Goal: Task Accomplishment & Management: Use online tool/utility

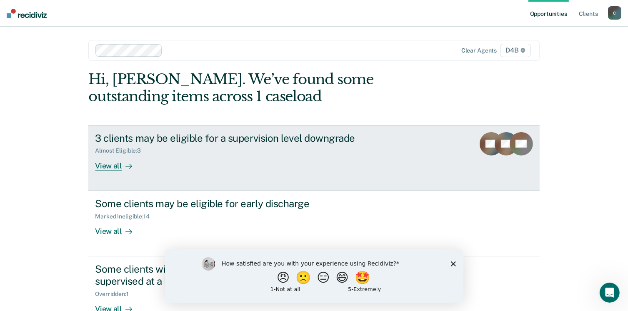
click at [102, 168] on div "View all" at bounding box center [118, 162] width 47 height 16
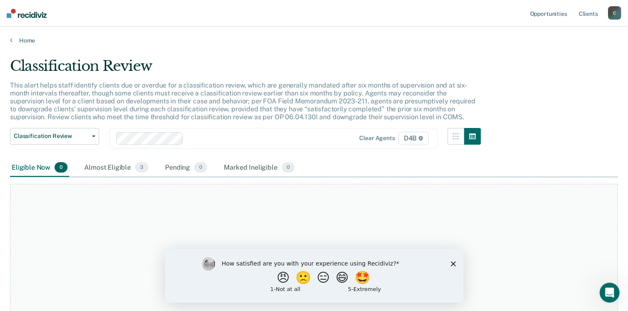
click at [451, 264] on icon "Close survey" at bounding box center [453, 263] width 5 height 5
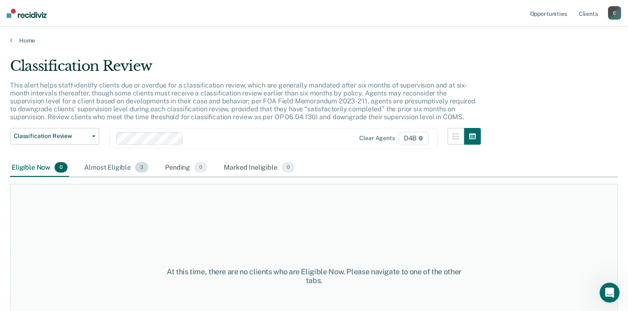
click at [115, 167] on div "Almost Eligible 3" at bounding box center [117, 168] width 68 height 18
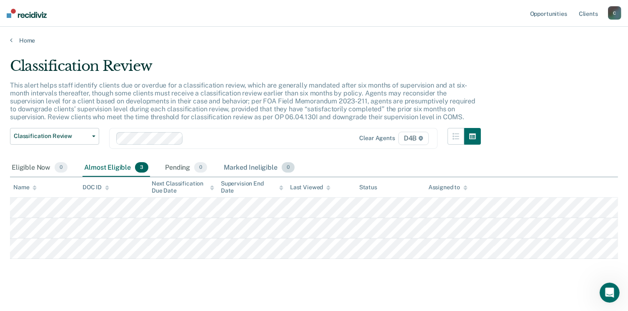
click at [237, 169] on div "Marked Ineligible 0" at bounding box center [259, 168] width 74 height 18
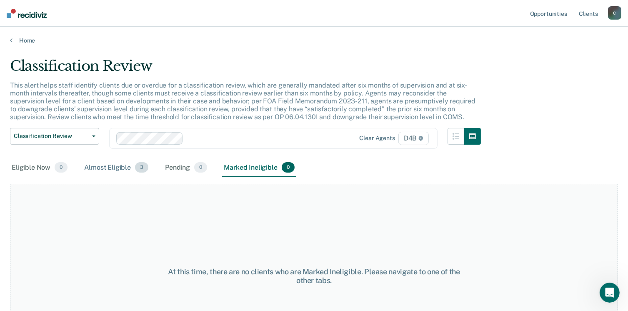
click at [110, 170] on div "Almost Eligible 3" at bounding box center [117, 168] width 68 height 18
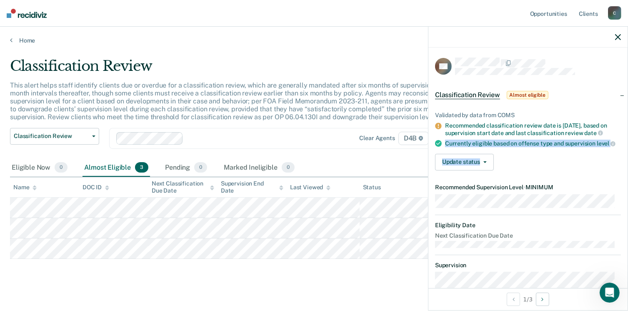
drag, startPoint x: 617, startPoint y: 128, endPoint x: 617, endPoint y: 153, distance: 25.0
click at [617, 153] on div "Validated by data from COMS Recommended classification review date is [DATE], b…" at bounding box center [528, 137] width 199 height 79
click at [482, 166] on button "Update status" at bounding box center [464, 162] width 59 height 17
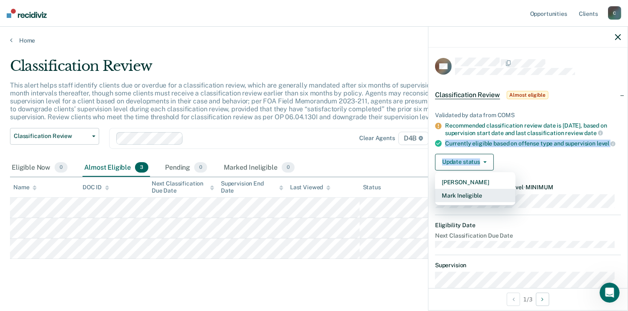
click at [465, 202] on button "Mark Ineligible" at bounding box center [475, 195] width 80 height 13
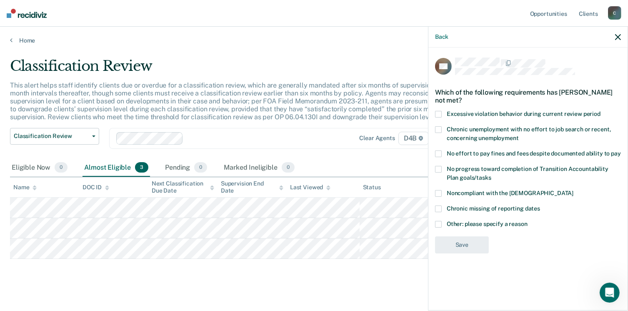
click at [437, 225] on span at bounding box center [438, 224] width 7 height 7
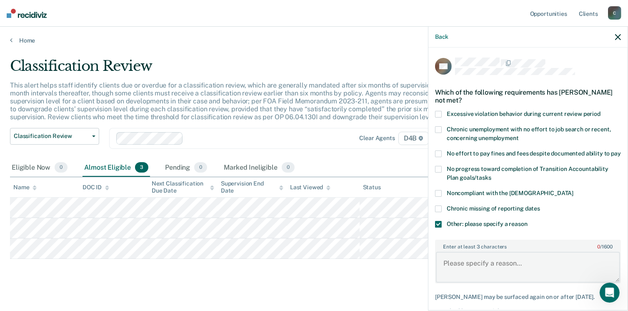
click at [484, 272] on textarea "Enter at least 3 characters 0 / 1600" at bounding box center [528, 267] width 184 height 31
click at [457, 280] on textarea "August violation and must be supervised at medium per aftercare requirements." at bounding box center [528, 267] width 184 height 31
type textarea "August violation and must be supervised at medium per drug court aftercare requ…"
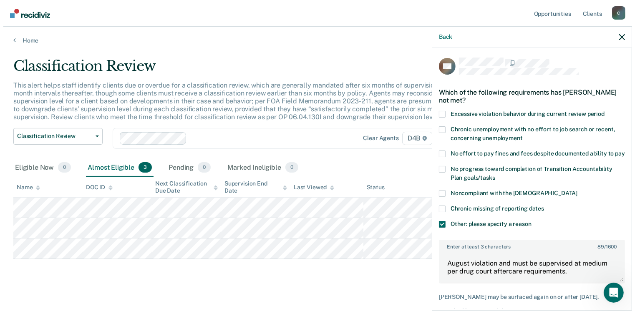
scroll to position [51, 0]
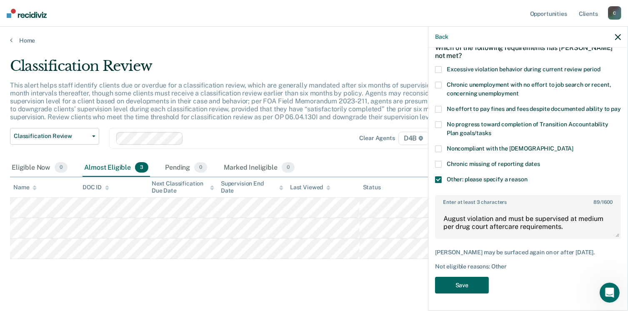
click at [465, 287] on button "Save" at bounding box center [462, 285] width 54 height 17
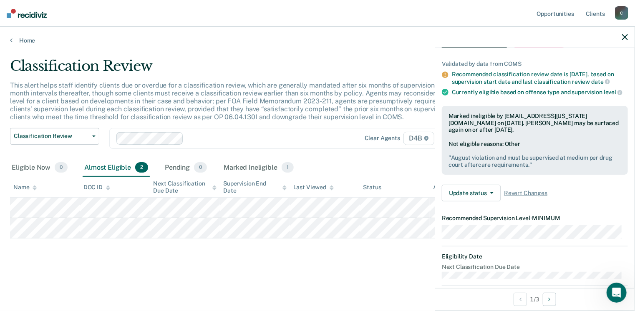
click at [626, 173] on div "Validated by data from COMS Recommended classification review date is [DATE], b…" at bounding box center [534, 127] width 199 height 161
click at [550, 302] on button "Next Opportunity" at bounding box center [549, 299] width 13 height 13
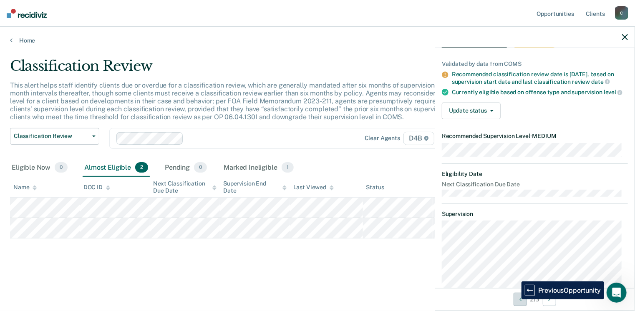
click at [515, 299] on button "Previous Opportunity" at bounding box center [519, 299] width 13 height 13
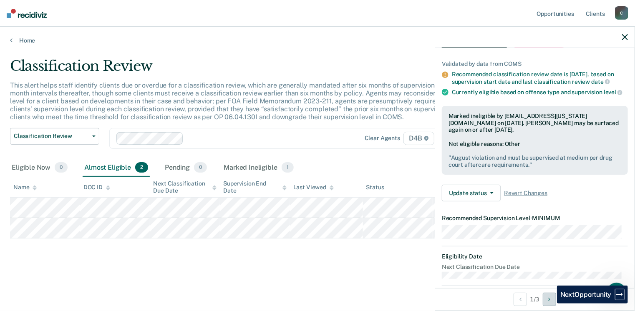
click at [551, 304] on button "Next Opportunity" at bounding box center [549, 299] width 13 height 13
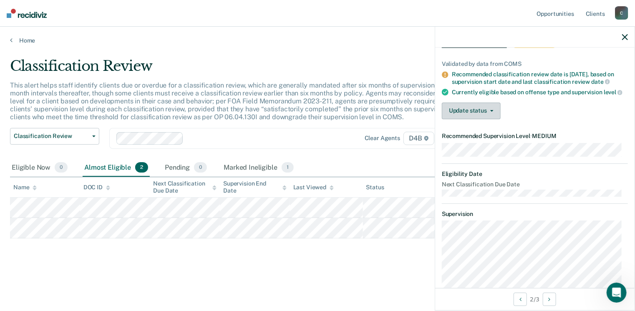
click at [476, 119] on button "Update status" at bounding box center [471, 111] width 59 height 17
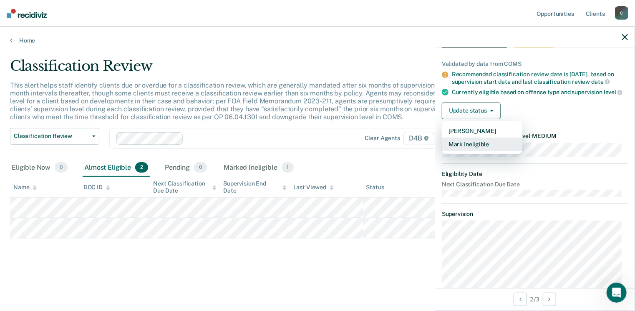
click at [467, 151] on button "Mark Ineligible" at bounding box center [482, 144] width 80 height 13
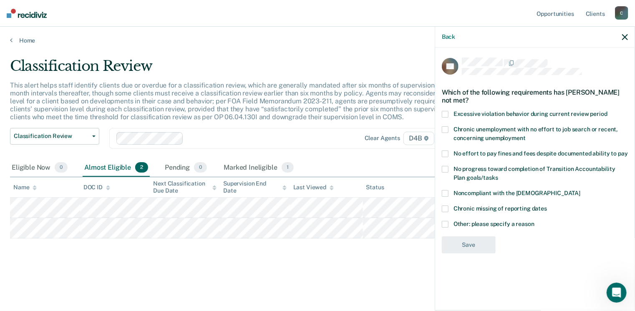
scroll to position [0, 0]
click at [447, 226] on span at bounding box center [445, 224] width 7 height 7
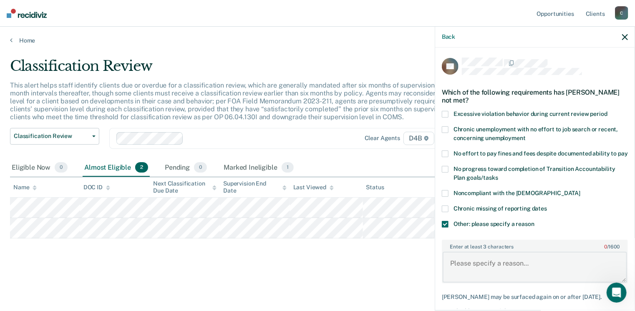
click at [456, 267] on textarea "Enter at least 3 characters 0 / 1600" at bounding box center [534, 267] width 184 height 31
type textarea "Phase 3 of ARC must remain at maximum per requirements."
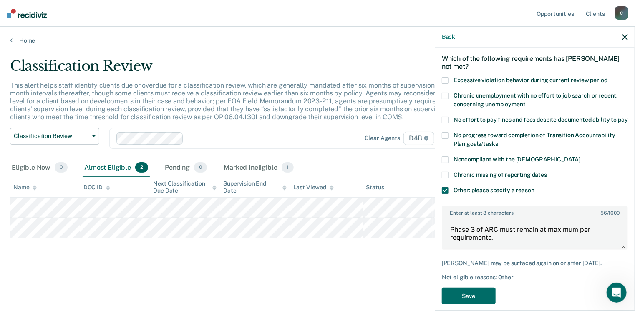
scroll to position [51, 0]
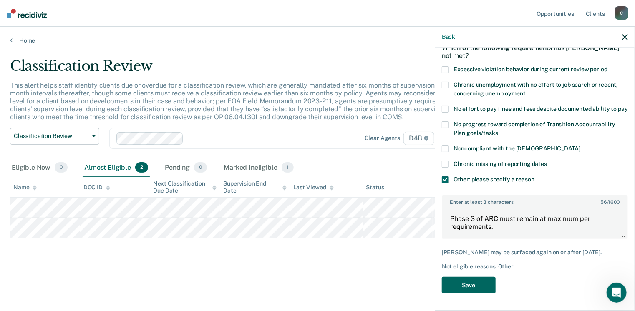
click at [464, 286] on button "Save" at bounding box center [469, 285] width 54 height 17
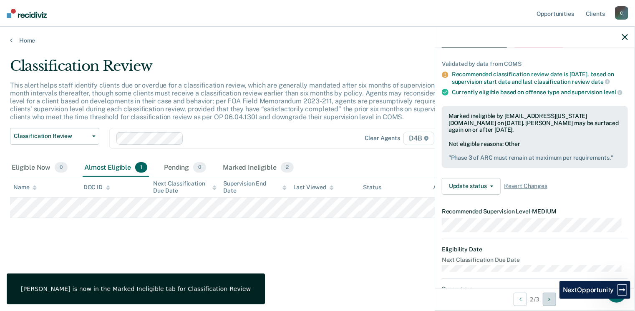
click at [553, 299] on button "Next Opportunity" at bounding box center [549, 299] width 13 height 13
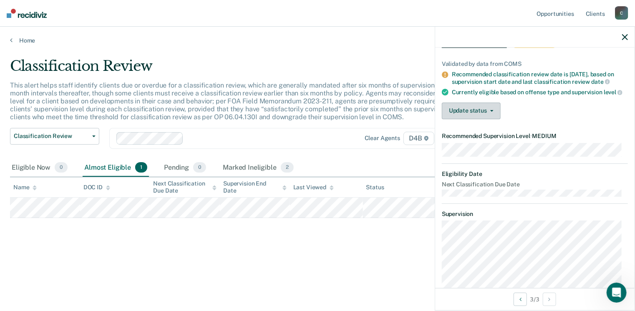
click at [480, 114] on button "Update status" at bounding box center [471, 111] width 59 height 17
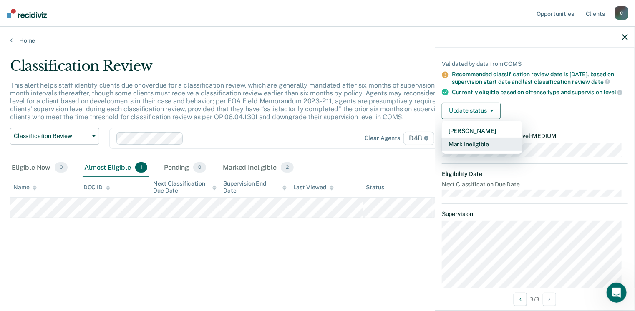
click at [462, 151] on button "Mark Ineligible" at bounding box center [482, 144] width 80 height 13
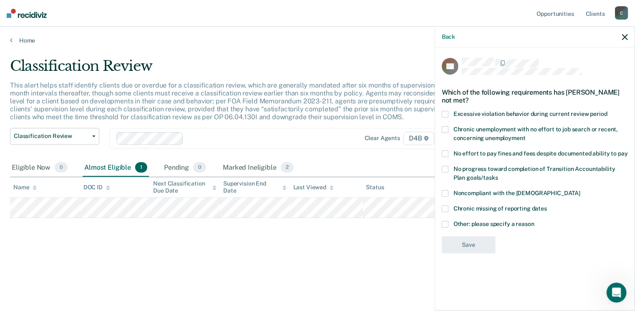
click at [447, 221] on span at bounding box center [445, 224] width 7 height 7
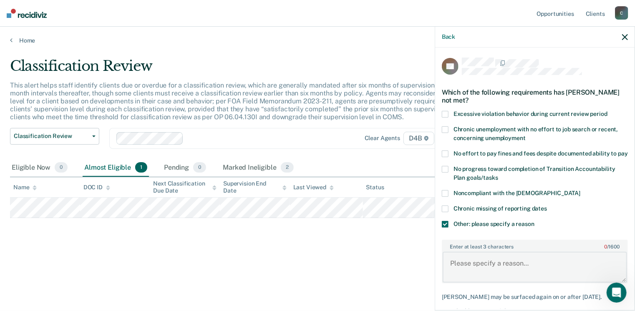
click at [457, 269] on textarea "Enter at least 3 characters 0 / 1600" at bounding box center [534, 267] width 184 height 31
type textarea "Phase 2 of sobriety court must remain at maximum per requirement."
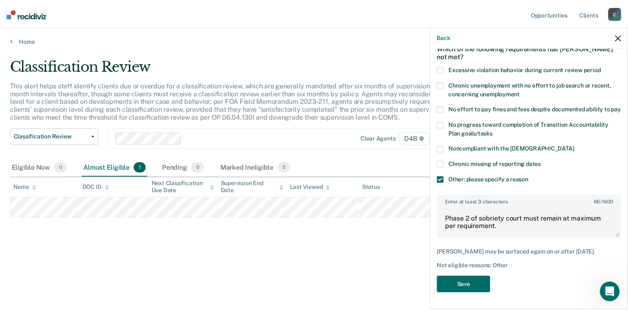
scroll to position [51, 0]
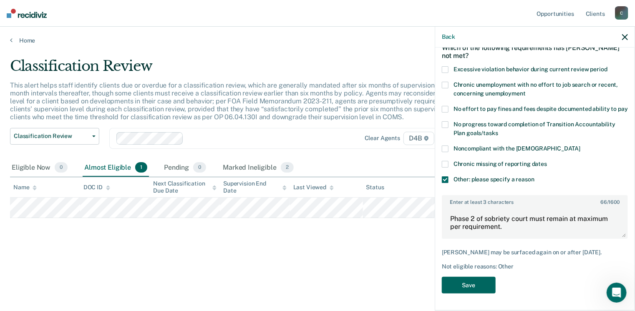
click at [472, 283] on button "Save" at bounding box center [469, 285] width 54 height 17
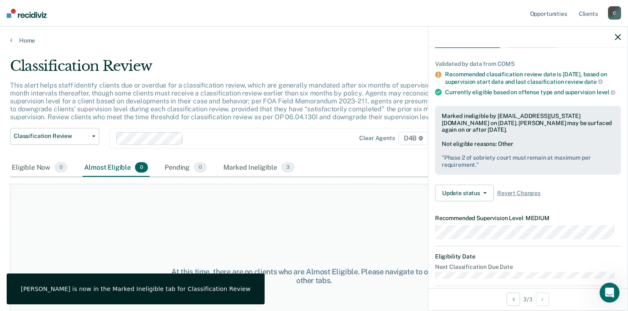
click at [619, 37] on icon "button" at bounding box center [619, 37] width 6 height 6
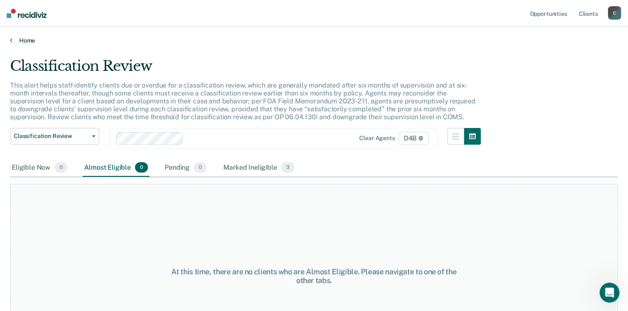
click at [24, 38] on link "Home" at bounding box center [314, 41] width 608 height 8
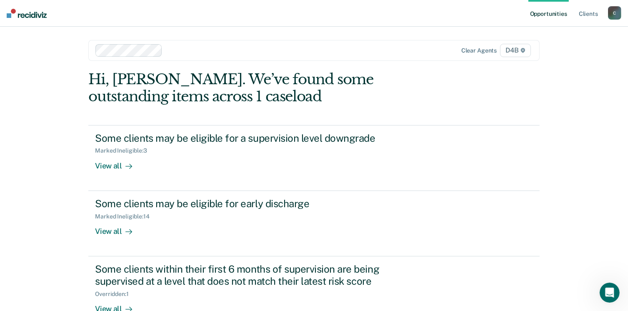
click at [619, 19] on div "C" at bounding box center [614, 12] width 13 height 13
click at [556, 35] on link "Profile" at bounding box center [581, 33] width 67 height 7
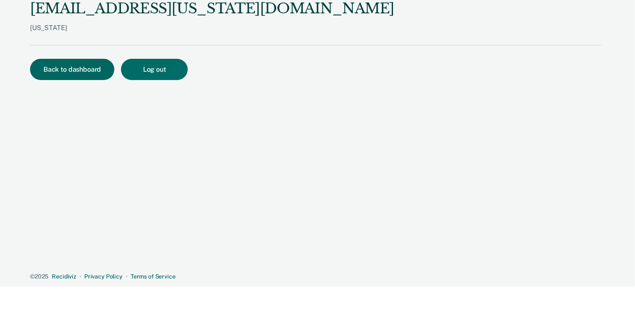
click at [83, 70] on button "Back to dashboard" at bounding box center [72, 69] width 84 height 21
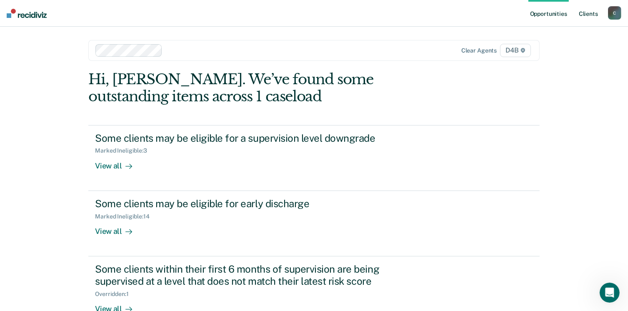
click at [595, 16] on link "Client s" at bounding box center [589, 13] width 23 height 27
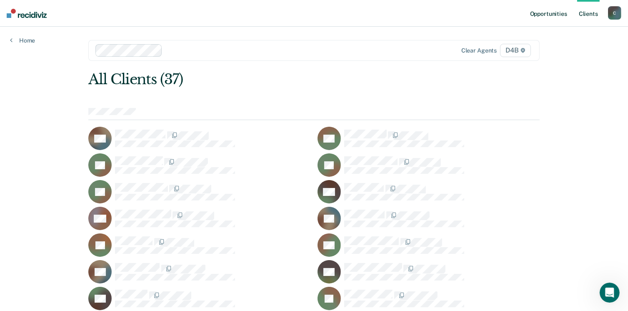
click at [556, 16] on link "Opportunities" at bounding box center [549, 13] width 40 height 27
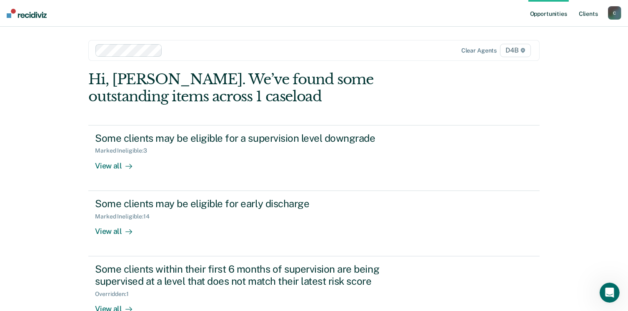
click at [593, 16] on link "Client s" at bounding box center [589, 13] width 23 height 27
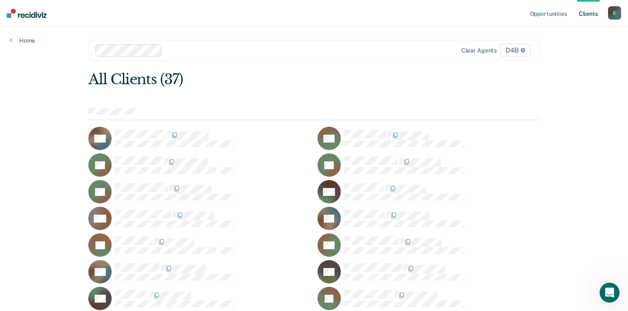
click at [613, 14] on div "C" at bounding box center [614, 12] width 13 height 13
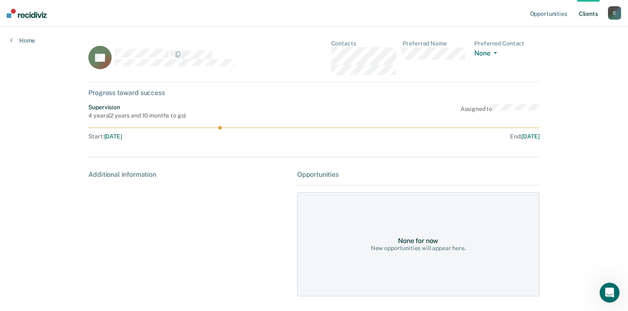
click at [127, 95] on div "Progress toward success" at bounding box center [313, 93] width 451 height 8
click at [582, 16] on link "Client s" at bounding box center [589, 13] width 23 height 27
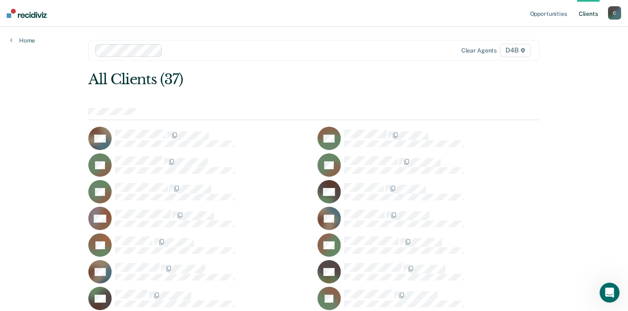
click at [329, 184] on icon at bounding box center [322, 185] width 42 height 38
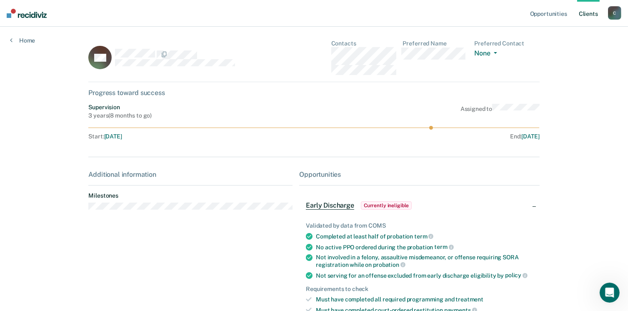
click at [382, 206] on span "Currently ineligible" at bounding box center [386, 205] width 51 height 8
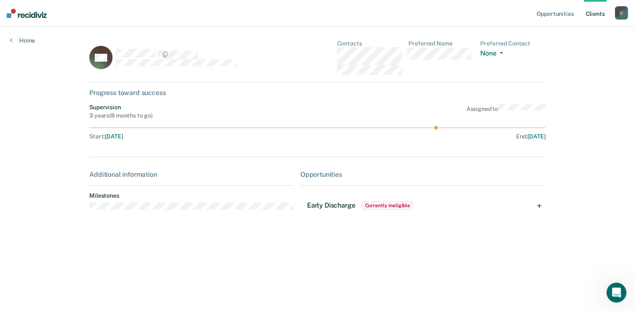
click at [382, 206] on span "Currently ineligible" at bounding box center [387, 205] width 51 height 8
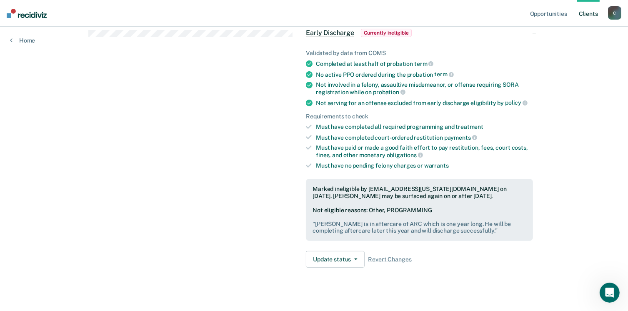
scroll to position [173, 0]
click at [586, 10] on link "Client s" at bounding box center [589, 13] width 23 height 27
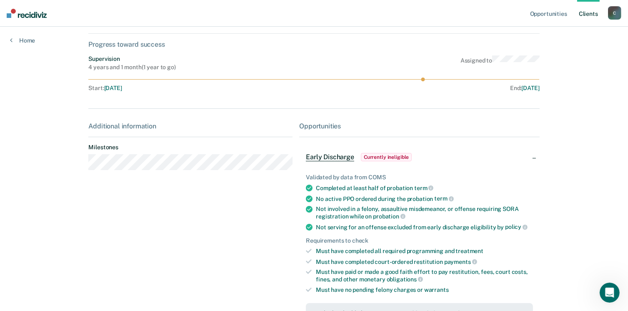
scroll to position [47, 0]
